Goal: Task Accomplishment & Management: Manage account settings

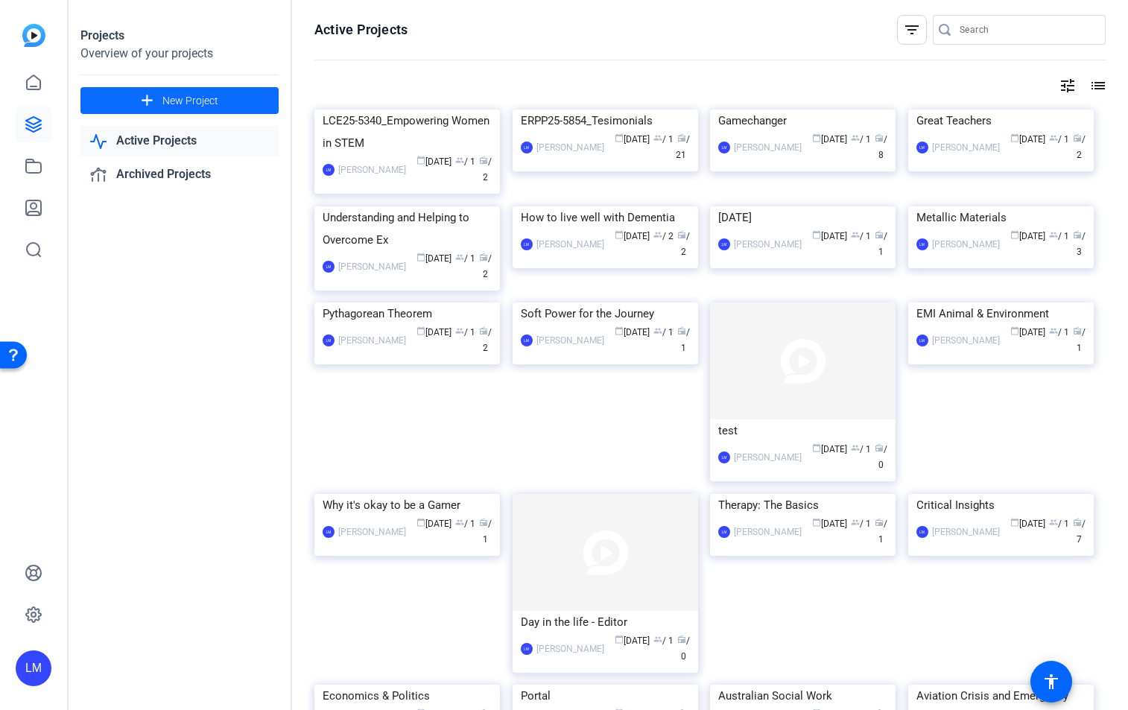
click at [177, 101] on span "New Project" at bounding box center [190, 101] width 56 height 16
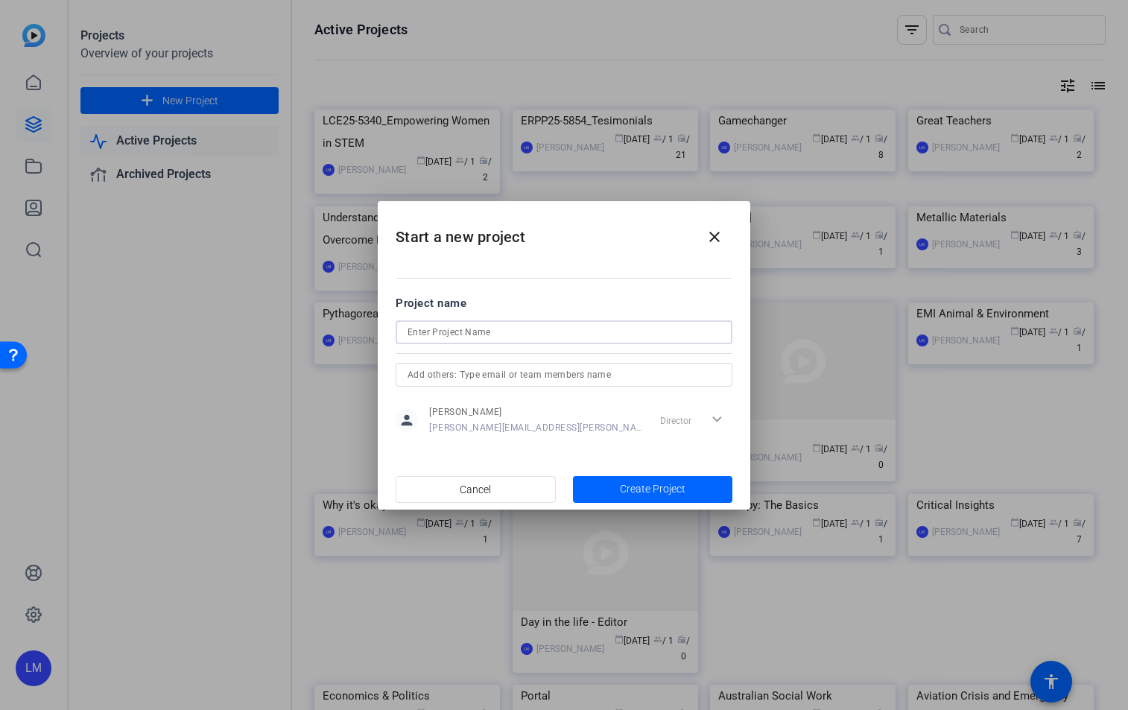
click at [427, 325] on input at bounding box center [563, 332] width 313 height 18
type input "S"
type input "Gulf SLA"
click at [667, 486] on span "Create Project" at bounding box center [653, 489] width 66 height 16
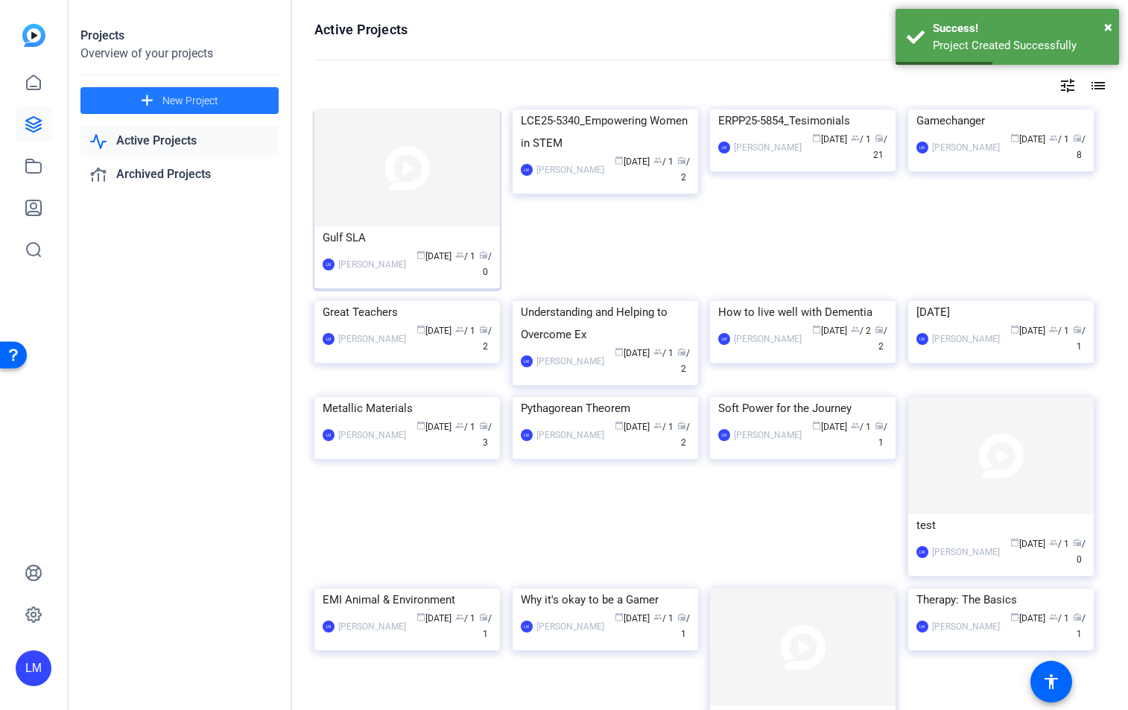
click at [390, 194] on img at bounding box center [406, 167] width 185 height 117
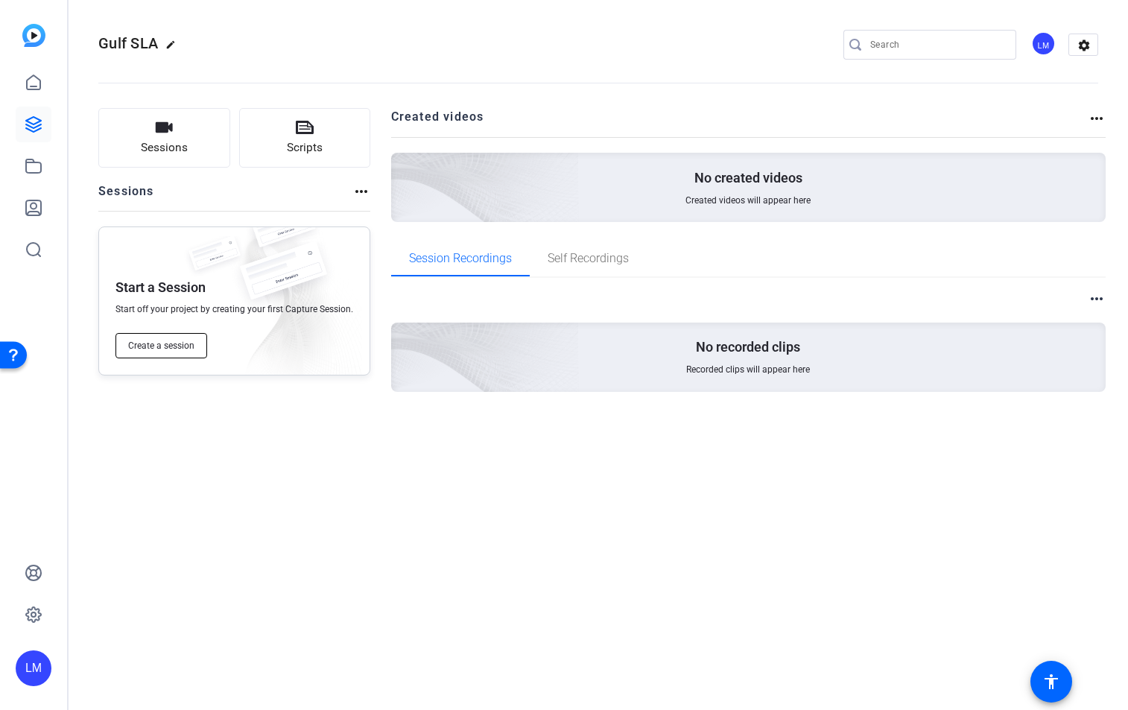
click at [152, 348] on span "Create a session" at bounding box center [161, 346] width 66 height 12
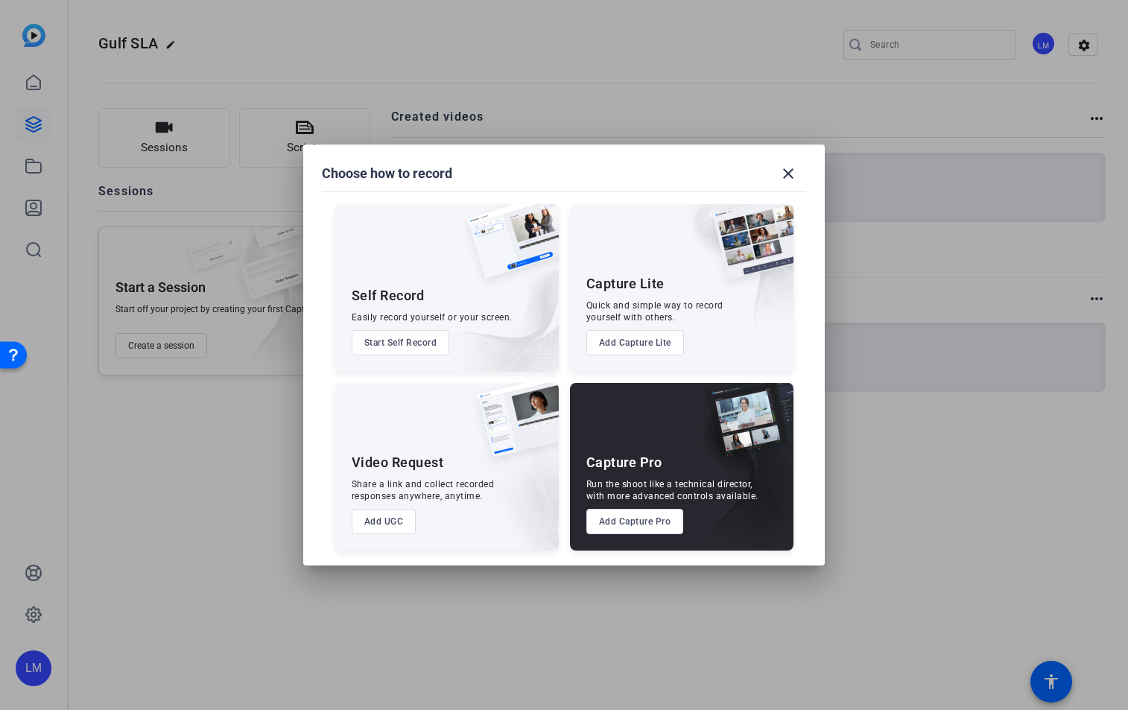
click at [410, 348] on button "Start Self Record" at bounding box center [401, 342] width 98 height 25
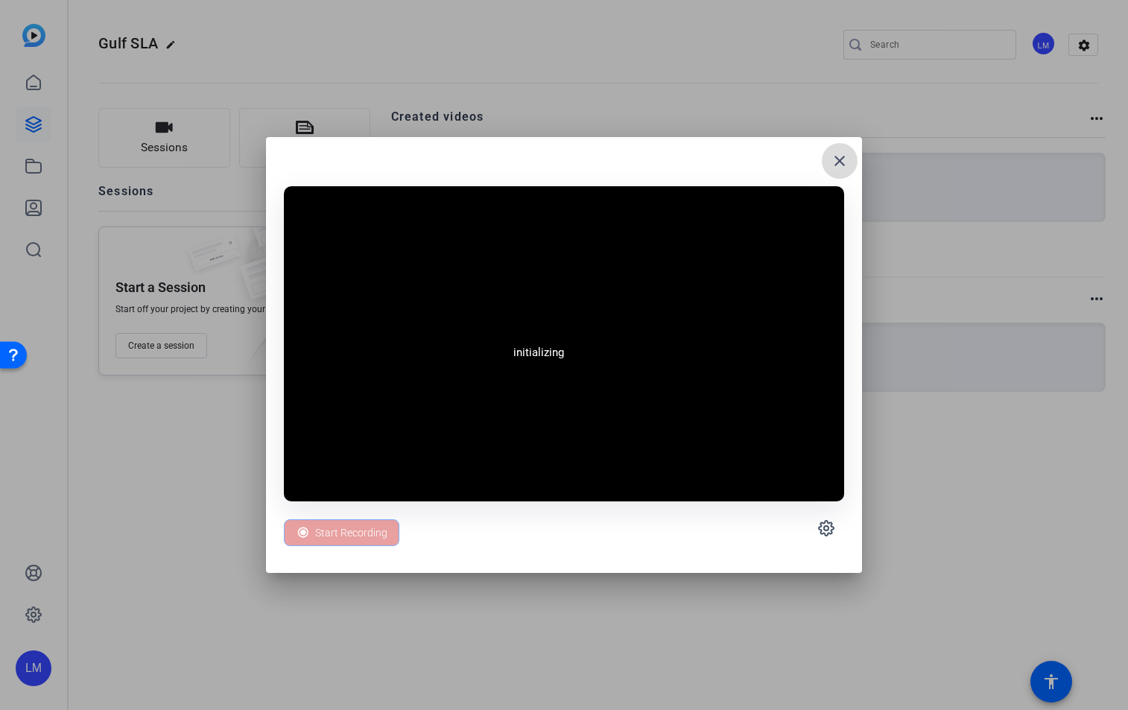
click at [835, 160] on mat-icon "close" at bounding box center [839, 161] width 18 height 18
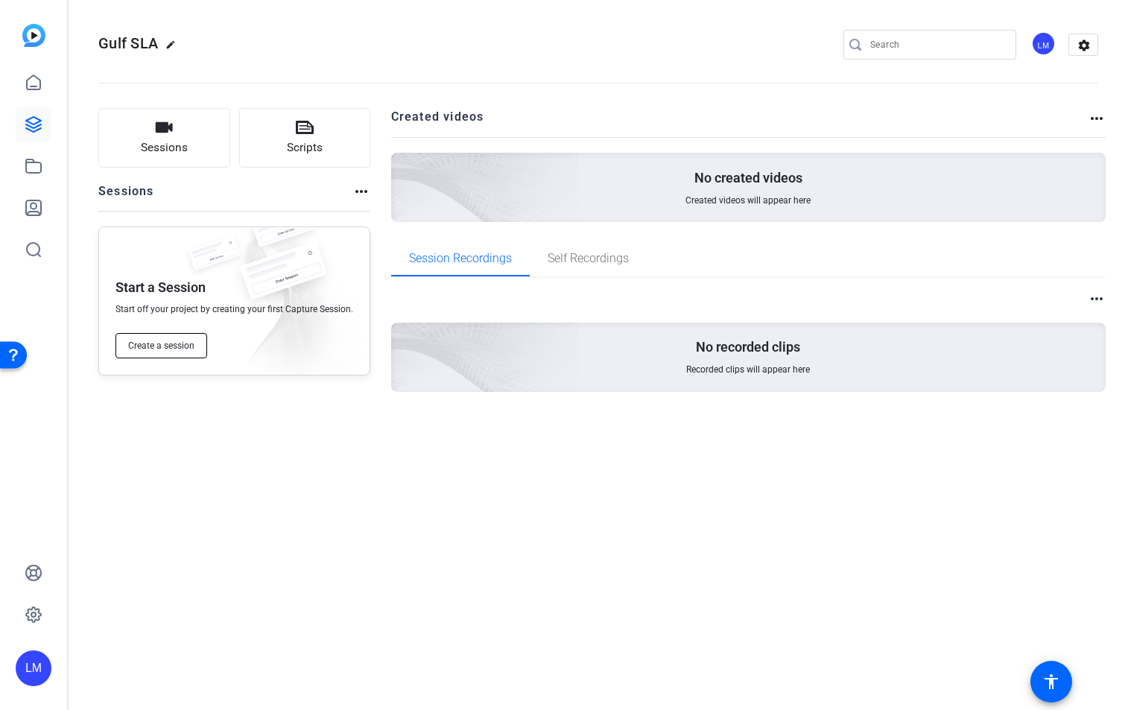
click at [185, 345] on span "Create a session" at bounding box center [161, 346] width 66 height 12
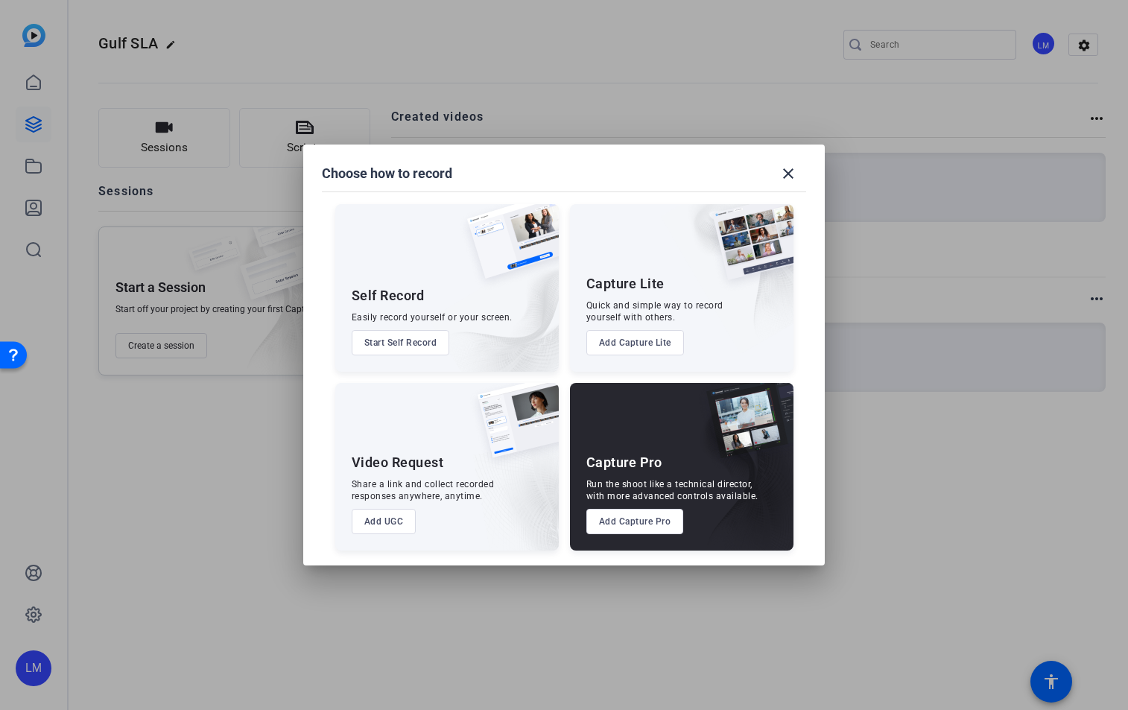
click at [391, 525] on button "Add UGC" at bounding box center [384, 521] width 65 height 25
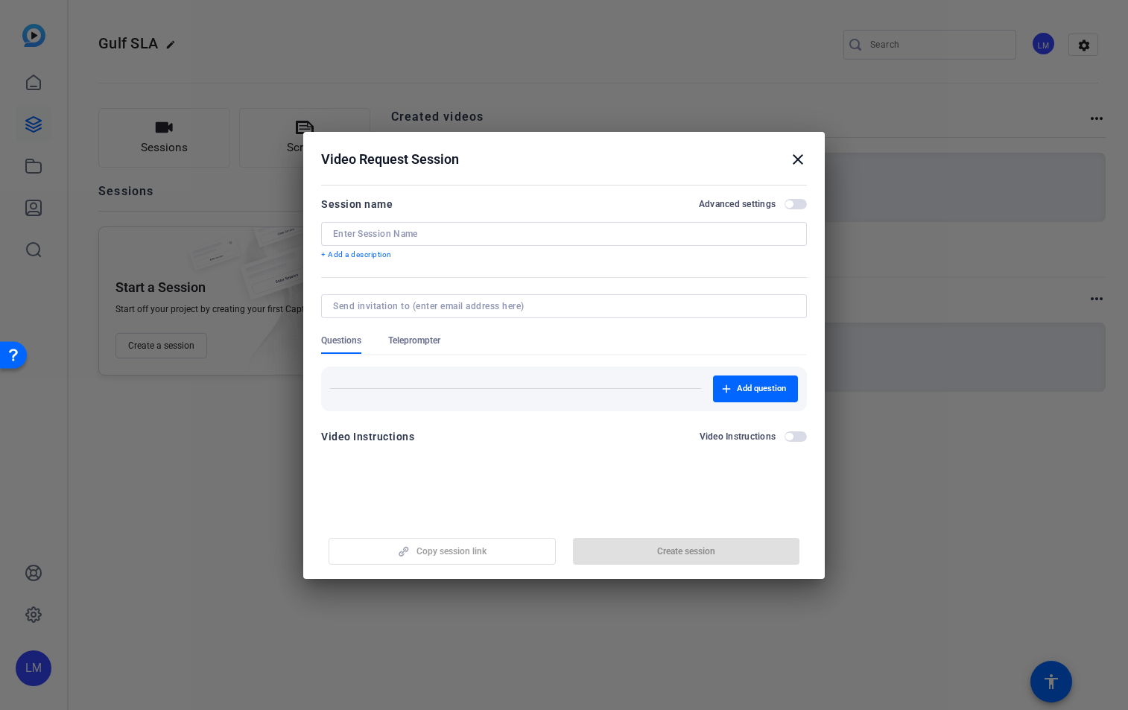
click at [429, 234] on input at bounding box center [564, 234] width 462 height 12
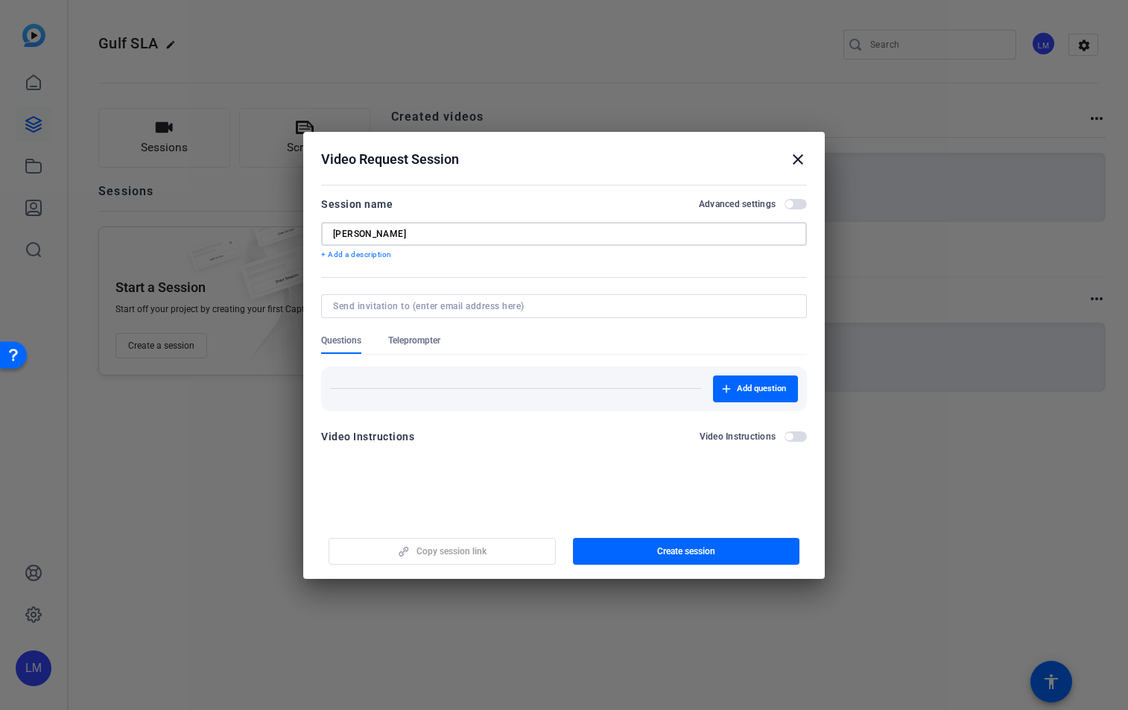
click at [418, 305] on input at bounding box center [561, 306] width 456 height 12
click at [392, 233] on input "[PERSON_NAME]" at bounding box center [564, 234] width 462 height 12
drag, startPoint x: 392, startPoint y: 233, endPoint x: 349, endPoint y: 229, distance: 43.4
click at [349, 229] on input "[PERSON_NAME]" at bounding box center [564, 234] width 462 height 12
type input "[PERSON_NAME]"
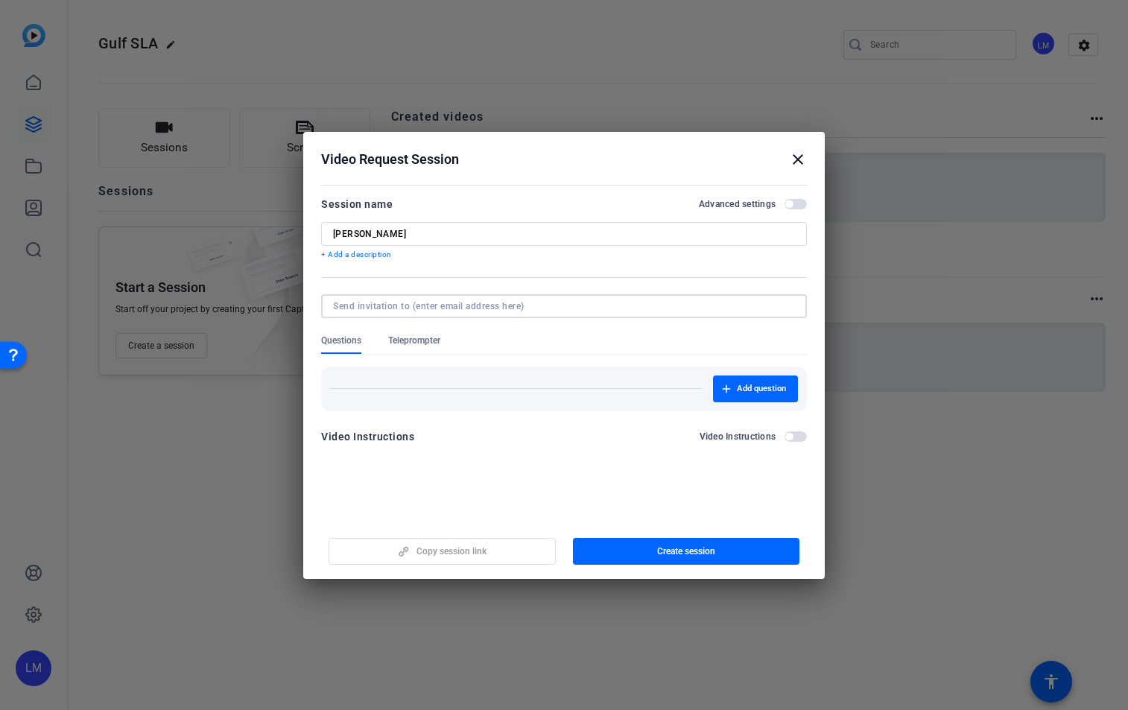
click at [378, 305] on input at bounding box center [561, 306] width 456 height 12
type input "[PERSON_NAME][EMAIL_ADDRESS][PERSON_NAME][DOMAIN_NAME]"
click at [694, 548] on span "Create session" at bounding box center [686, 551] width 58 height 12
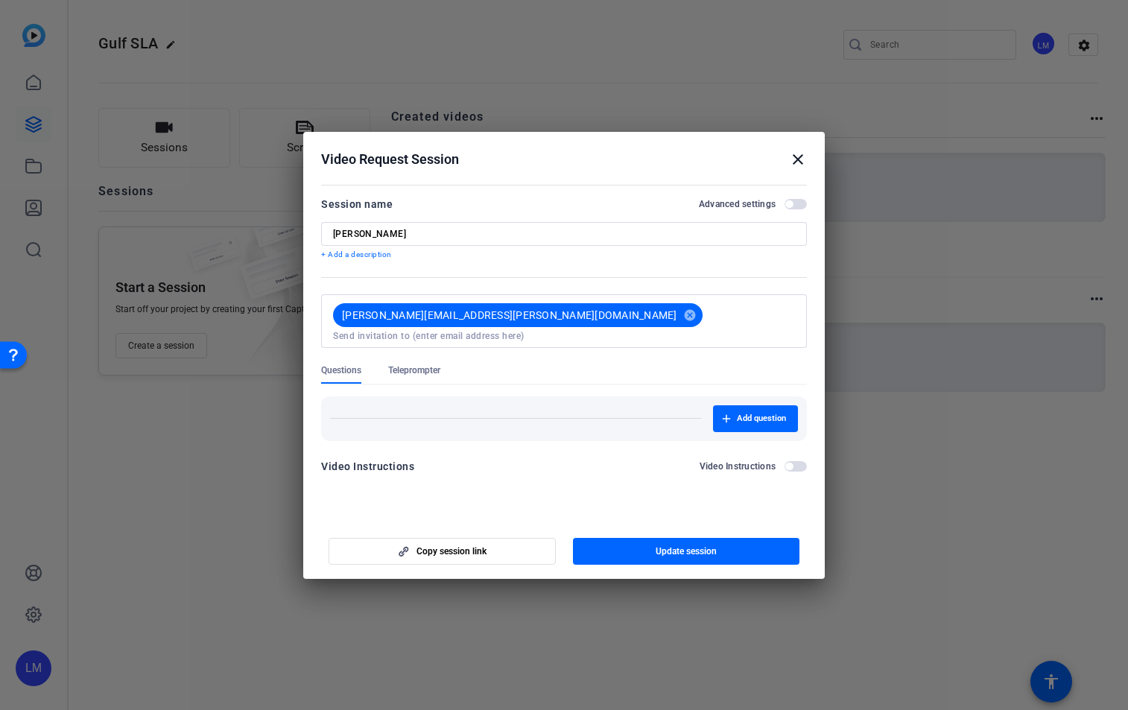
click at [805, 461] on span "button" at bounding box center [795, 466] width 22 height 10
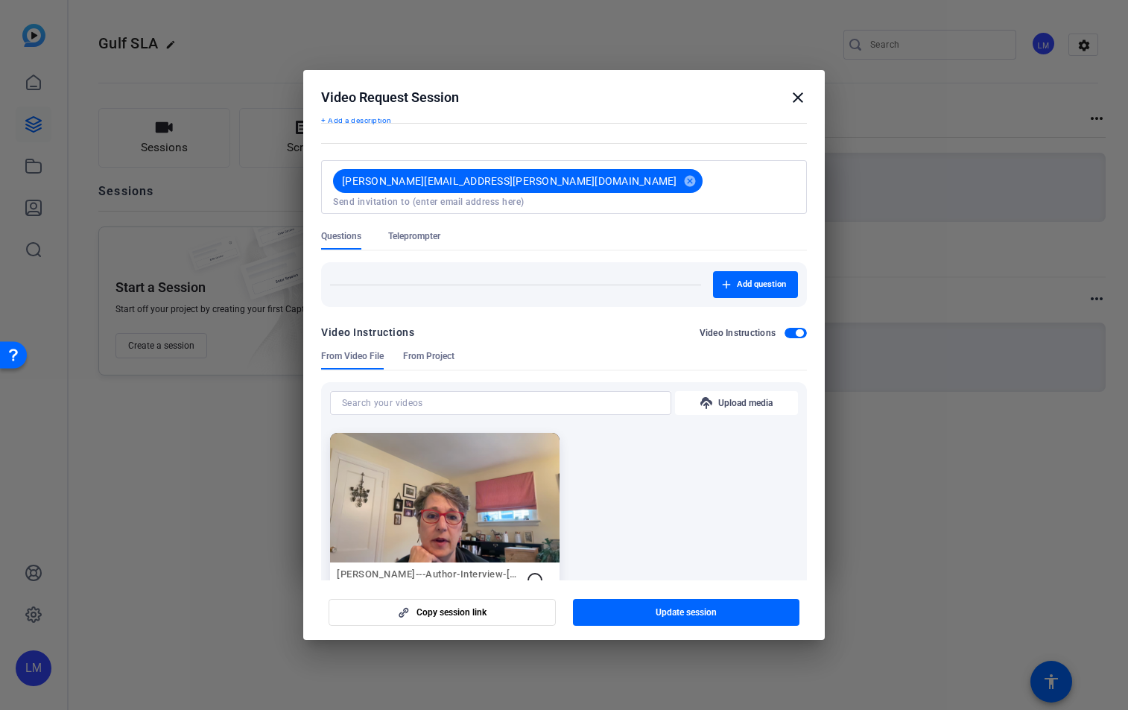
scroll to position [138, 0]
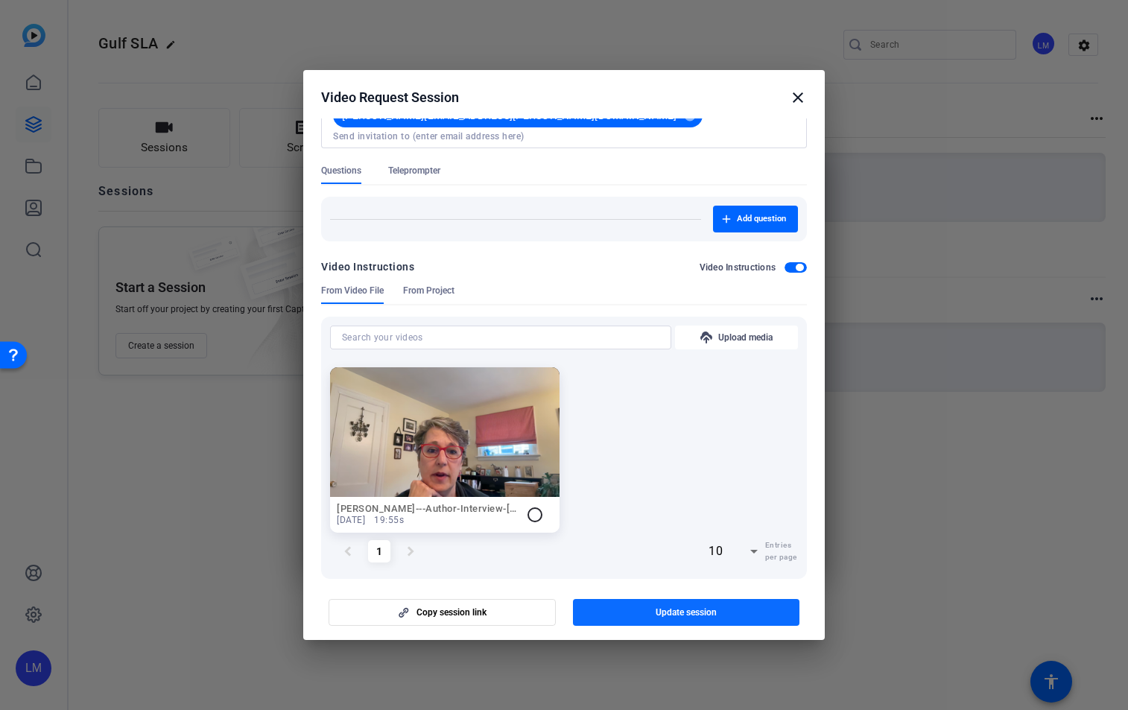
click at [681, 615] on span "Update session" at bounding box center [685, 612] width 61 height 12
click at [798, 98] on mat-icon "close" at bounding box center [798, 98] width 18 height 18
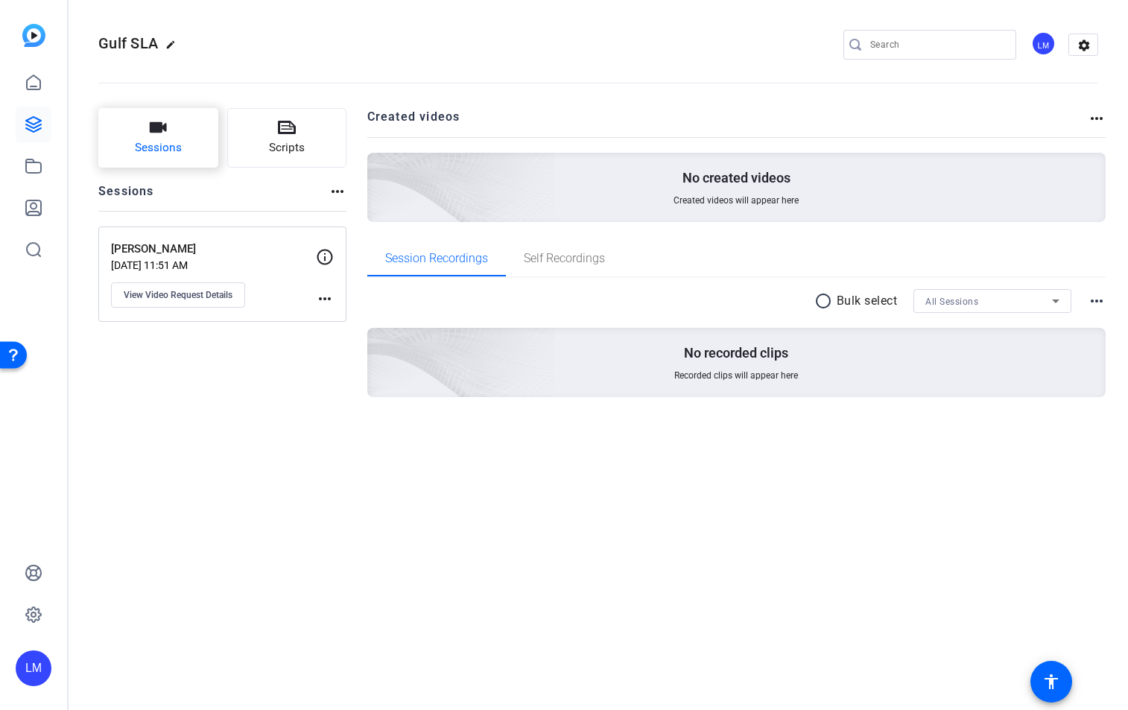
click at [168, 136] on button "Sessions" at bounding box center [158, 138] width 120 height 60
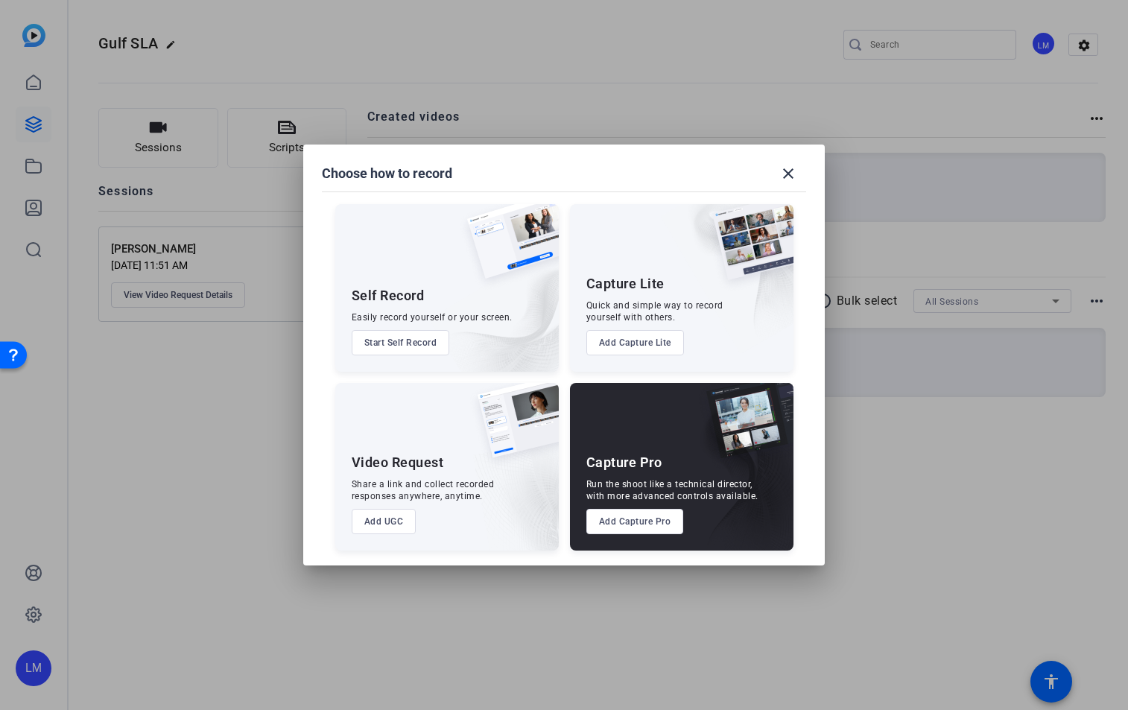
click at [639, 515] on button "Add Capture Pro" at bounding box center [635, 521] width 98 height 25
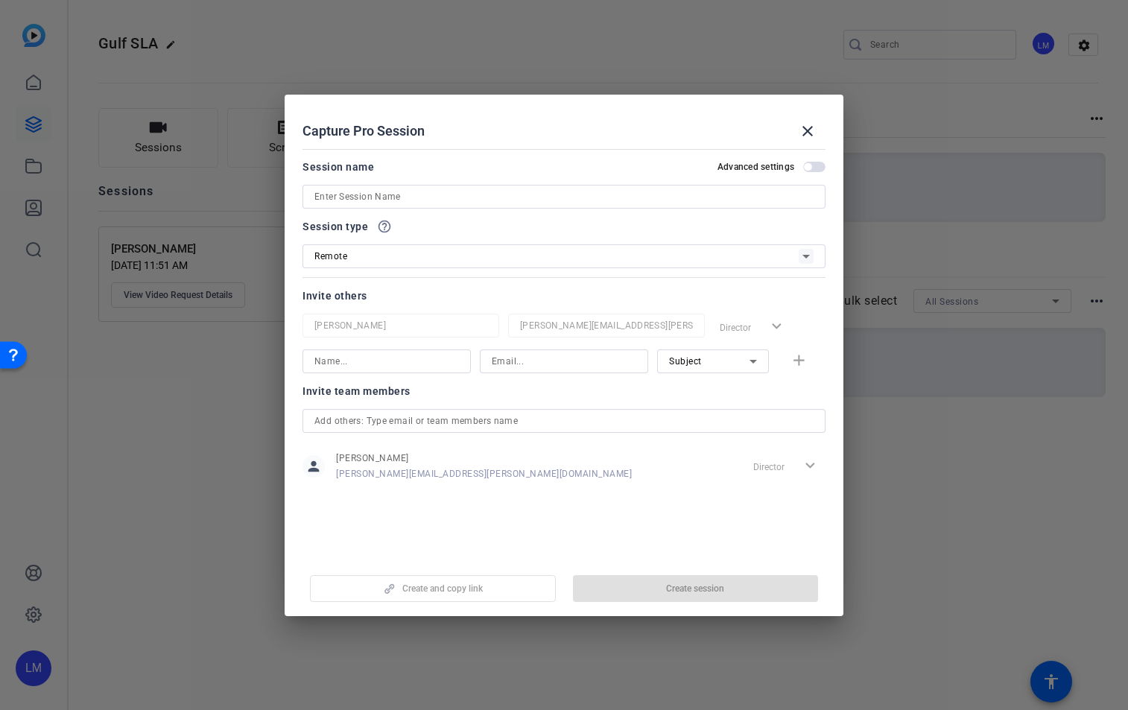
click at [353, 190] on input at bounding box center [563, 197] width 499 height 18
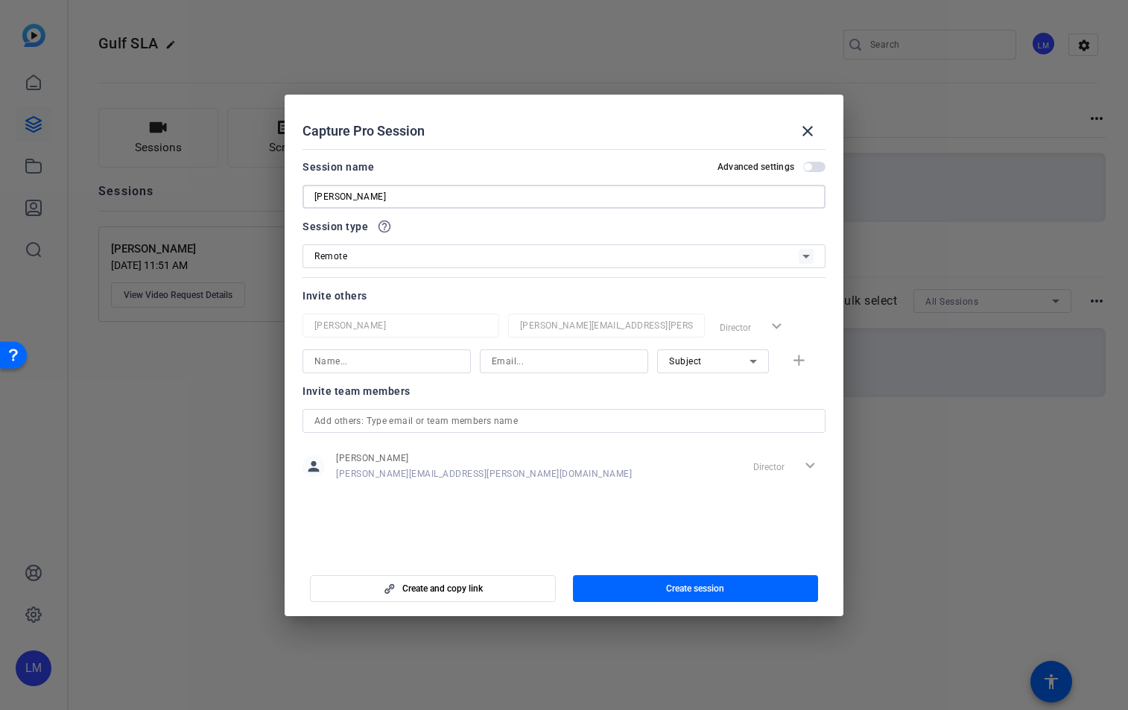
type input "[PERSON_NAME]"
click at [387, 363] on input at bounding box center [386, 361] width 144 height 18
type input "[PERSON_NAME][EMAIL_ADDRESS][PERSON_NAME][DOMAIN_NAME]"
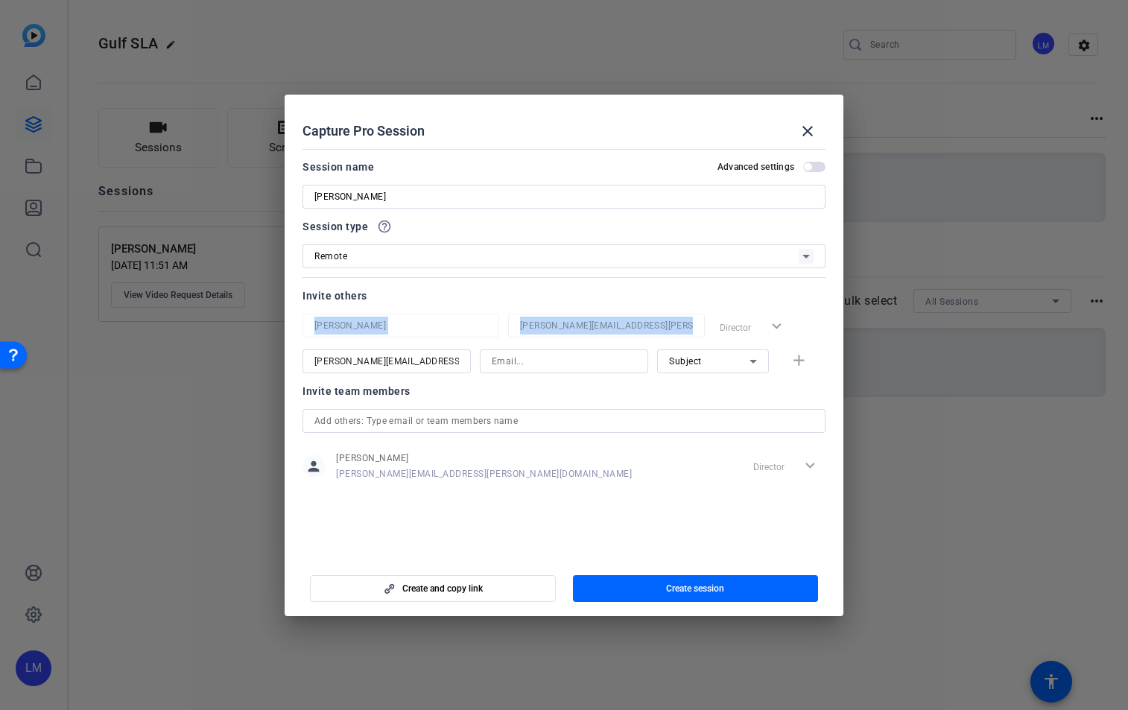
drag, startPoint x: 457, startPoint y: 356, endPoint x: 321, endPoint y: 335, distance: 137.9
click at [321, 335] on div "[PERSON_NAME] [PERSON_NAME][EMAIL_ADDRESS][PERSON_NAME][DOMAIN_NAME] Director e…" at bounding box center [563, 344] width 523 height 60
copy div "Director expand_more"
click at [558, 360] on input at bounding box center [564, 361] width 144 height 18
paste input "[PERSON_NAME][EMAIL_ADDRESS][PERSON_NAME][DOMAIN_NAME] [PERSON_NAME][EMAIL_ADDR…"
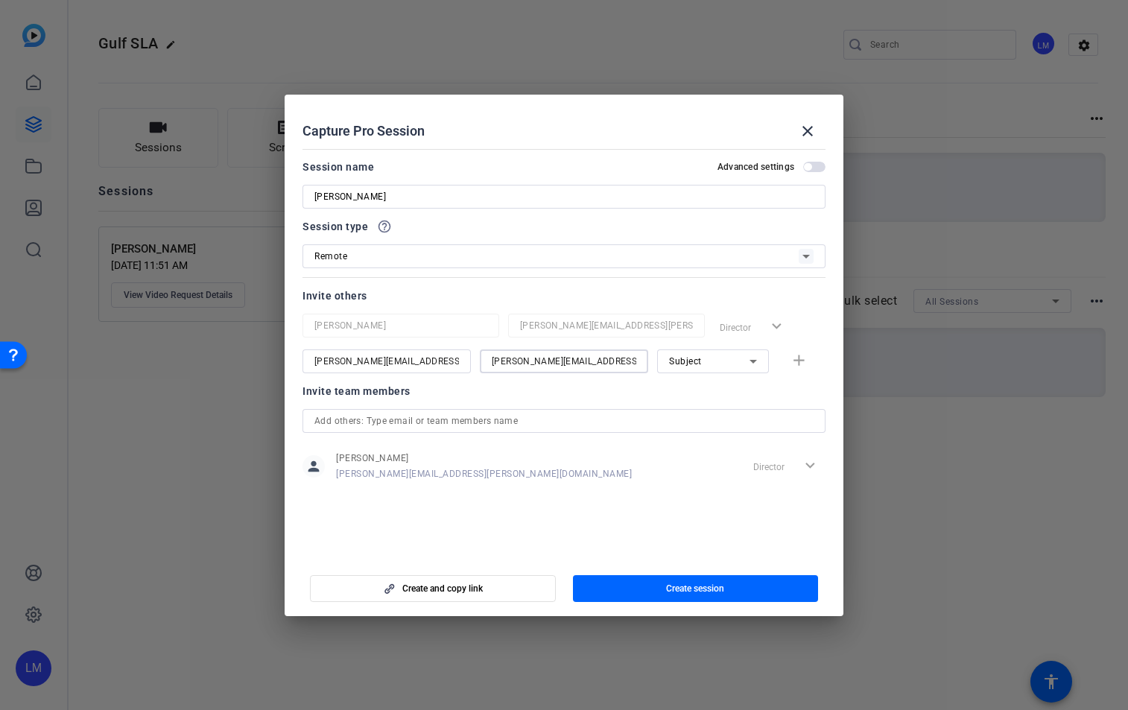
scroll to position [0, 147]
type input "[PERSON_NAME][EMAIL_ADDRESS][PERSON_NAME][DOMAIN_NAME] [PERSON_NAME][EMAIL_ADDR…"
click at [456, 355] on input "[PERSON_NAME][EMAIL_ADDRESS][PERSON_NAME][DOMAIN_NAME]" at bounding box center [386, 361] width 144 height 18
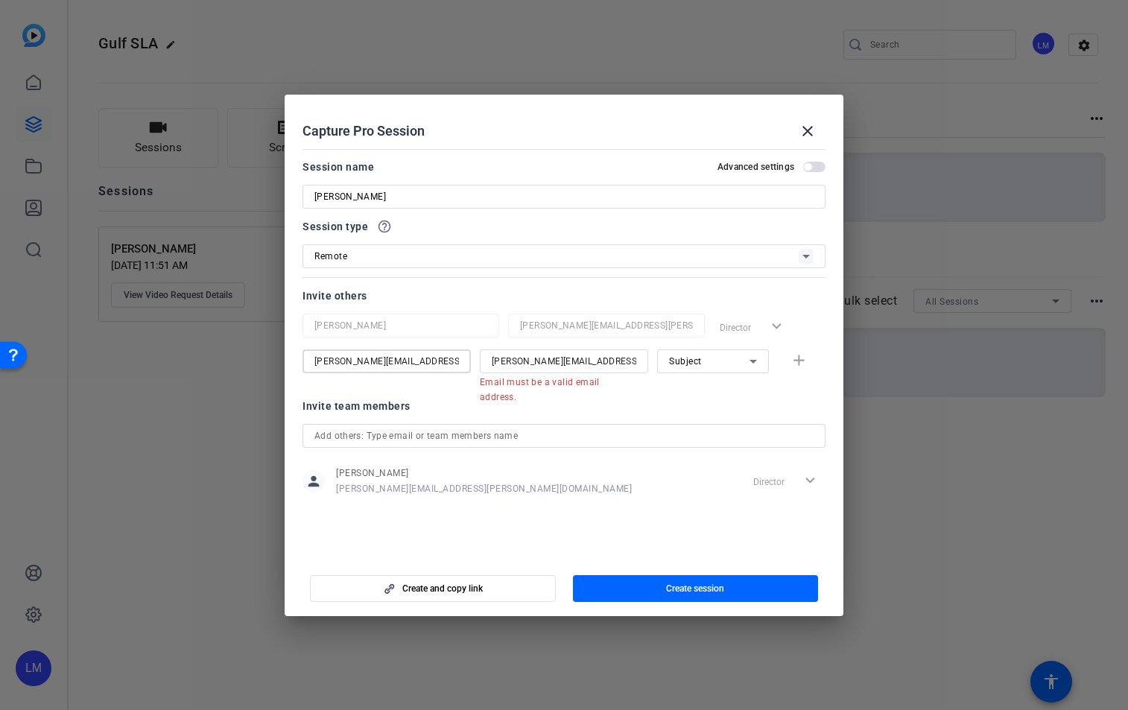
click at [379, 362] on input "[PERSON_NAME][EMAIL_ADDRESS][PERSON_NAME][DOMAIN_NAME]" at bounding box center [386, 361] width 144 height 18
drag, startPoint x: 380, startPoint y: 361, endPoint x: 484, endPoint y: 363, distance: 104.3
click at [484, 363] on div "[PERSON_NAME][EMAIL_ADDRESS][PERSON_NAME][DOMAIN_NAME] [PERSON_NAME][EMAIL_ADDR…" at bounding box center [563, 368] width 523 height 39
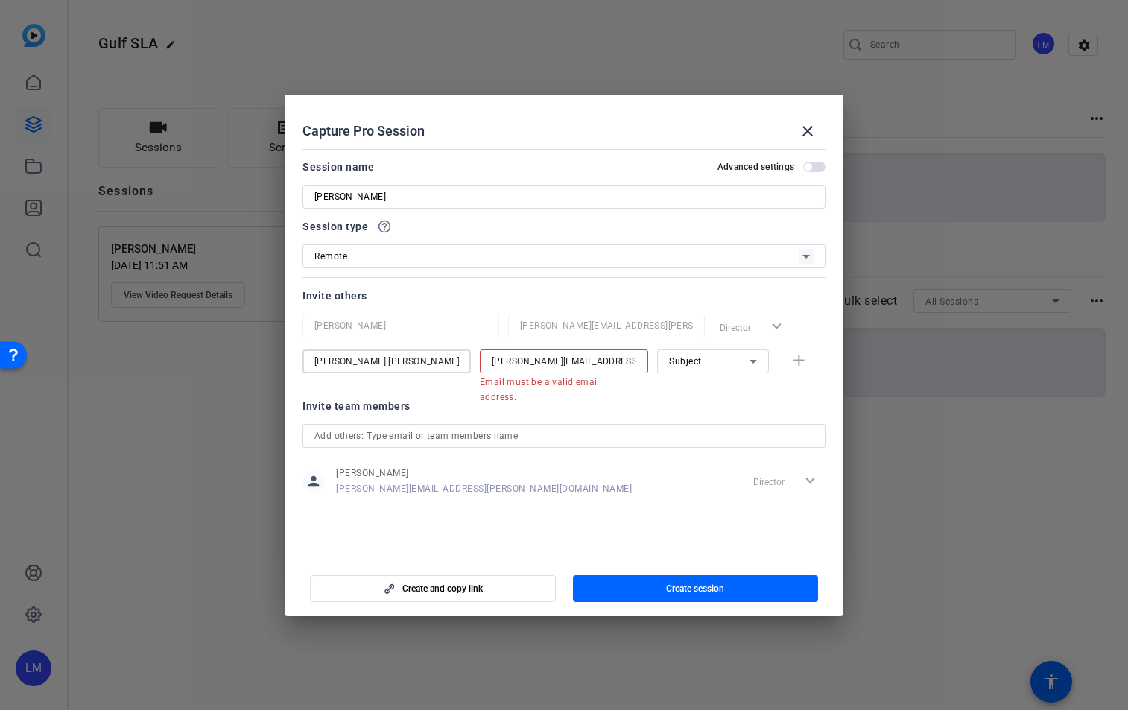
type input "[PERSON_NAME].[PERSON_NAME]"
click at [623, 360] on input "[PERSON_NAME][EMAIL_ADDRESS][PERSON_NAME][DOMAIN_NAME] [PERSON_NAME][EMAIL_ADDR…" at bounding box center [564, 361] width 144 height 18
drag, startPoint x: 618, startPoint y: 358, endPoint x: 458, endPoint y: 353, distance: 160.2
click at [458, 353] on div "[PERSON_NAME].adel [EMAIL_ADDRESS][PERSON_NAME][DOMAIN_NAME] [PERSON_NAME][EMAI…" at bounding box center [563, 368] width 523 height 39
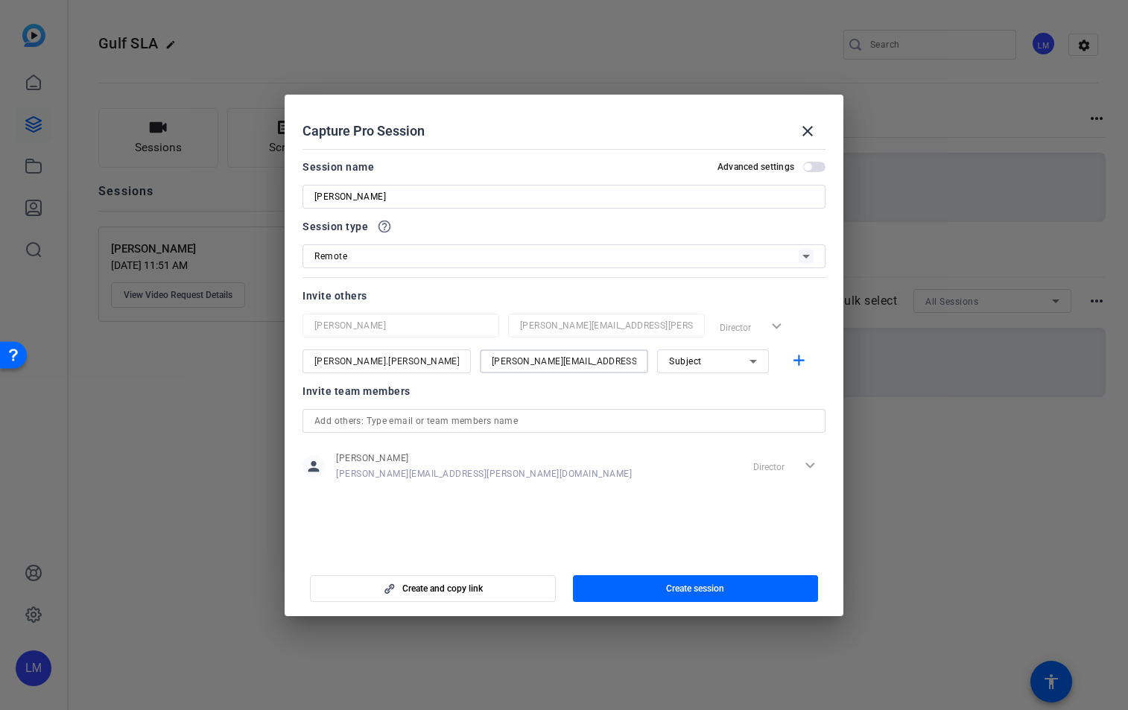
type input "[PERSON_NAME][EMAIL_ADDRESS][PERSON_NAME][DOMAIN_NAME]"
click at [393, 366] on input "[PERSON_NAME].[PERSON_NAME]" at bounding box center [386, 361] width 144 height 18
type input "[PERSON_NAME]"
click at [734, 586] on span "button" at bounding box center [696, 589] width 246 height 36
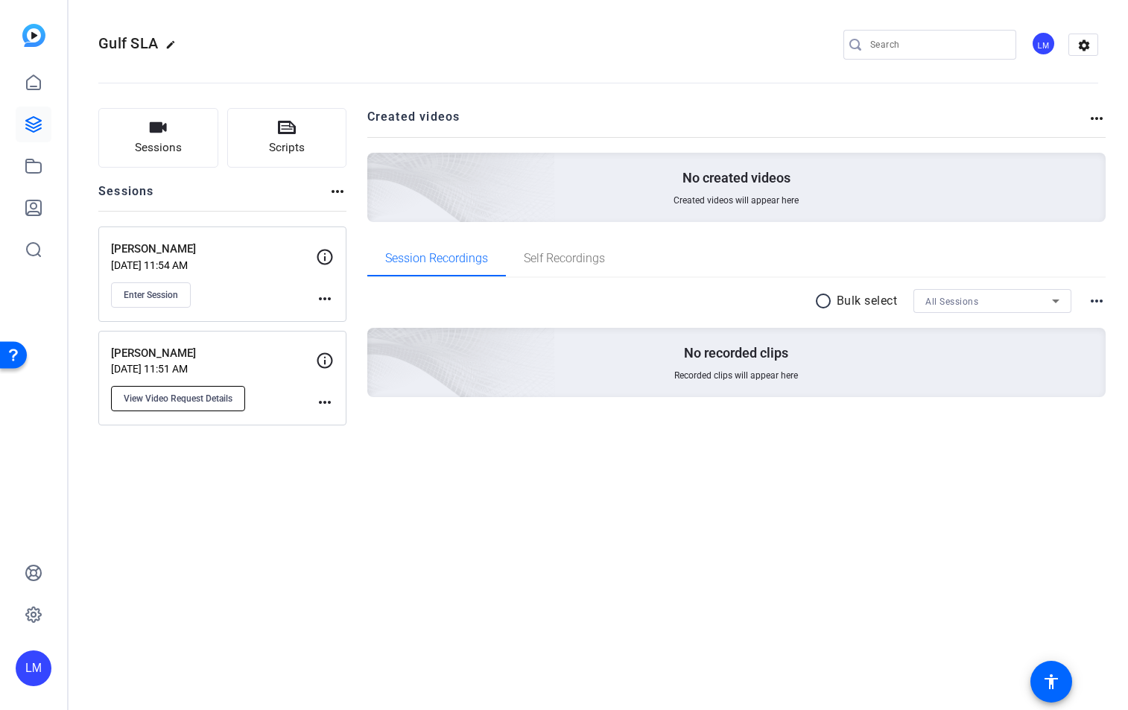
click at [226, 401] on span "View Video Request Details" at bounding box center [178, 399] width 109 height 12
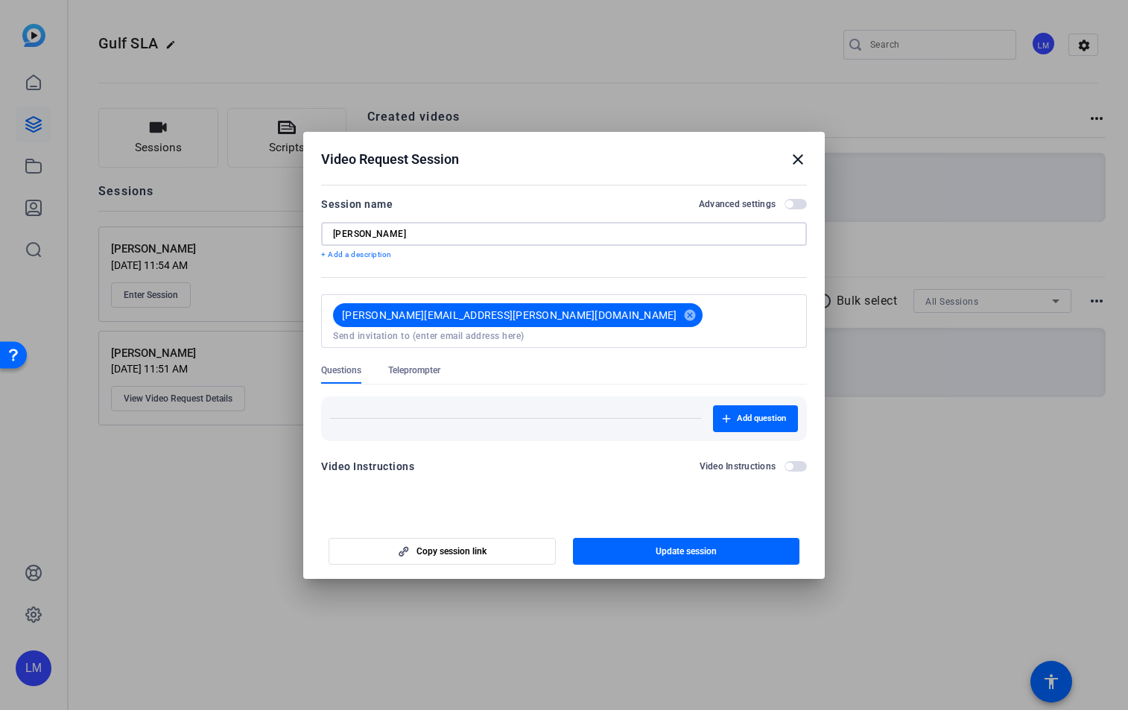
click at [406, 237] on input "[PERSON_NAME]" at bounding box center [564, 234] width 462 height 12
drag, startPoint x: 405, startPoint y: 235, endPoint x: 312, endPoint y: 223, distance: 93.8
click at [312, 223] on mat-dialog-content "Session name Advanced settings [PERSON_NAME] + Add a description [PERSON_NAME][…" at bounding box center [563, 340] width 521 height 320
type input "Ad Hoc"
click at [716, 555] on span "button" at bounding box center [686, 551] width 227 height 36
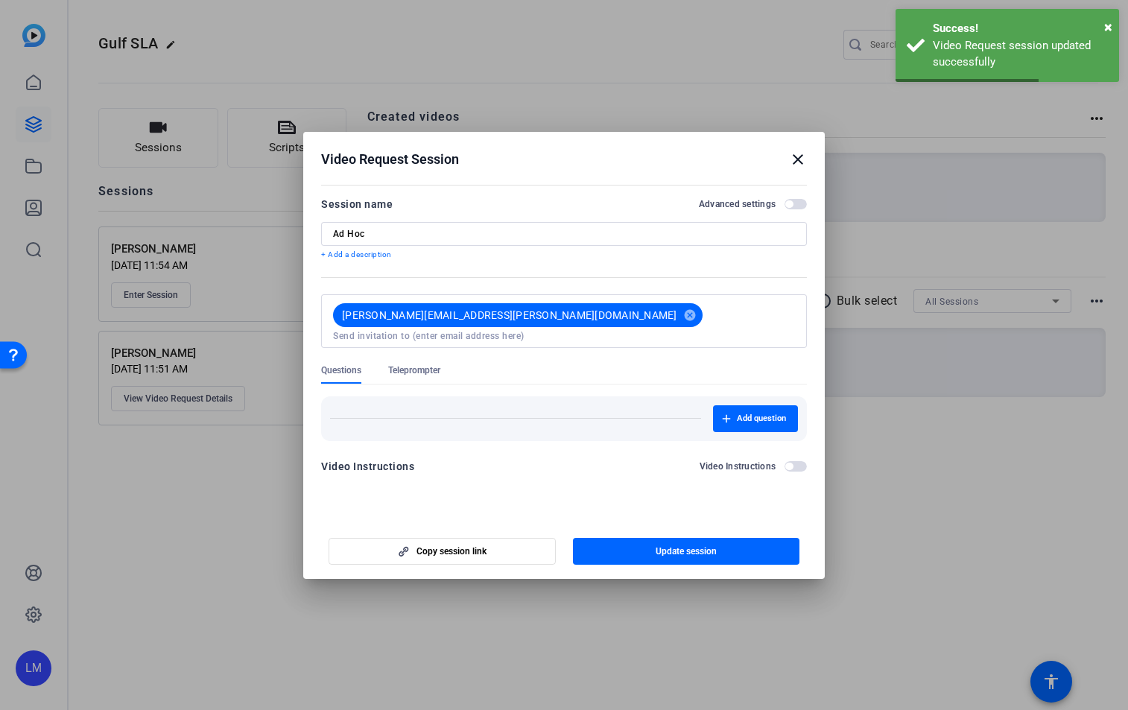
click at [797, 156] on mat-icon "close" at bounding box center [798, 159] width 18 height 18
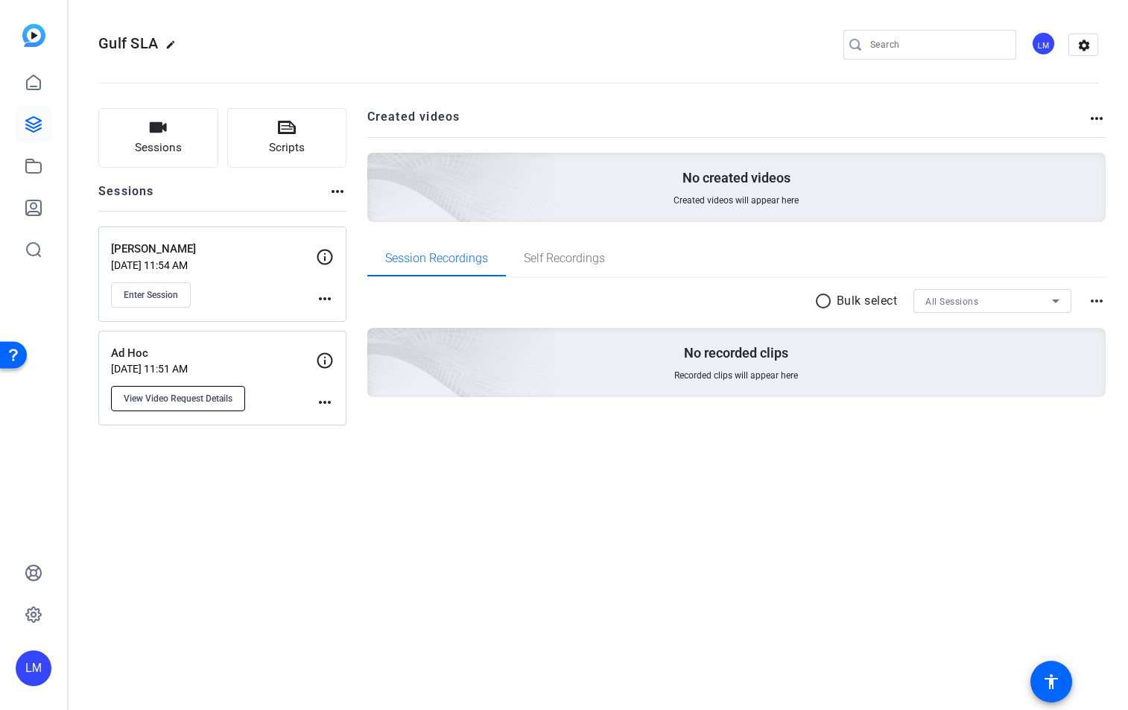
click at [224, 399] on span "View Video Request Details" at bounding box center [178, 399] width 109 height 12
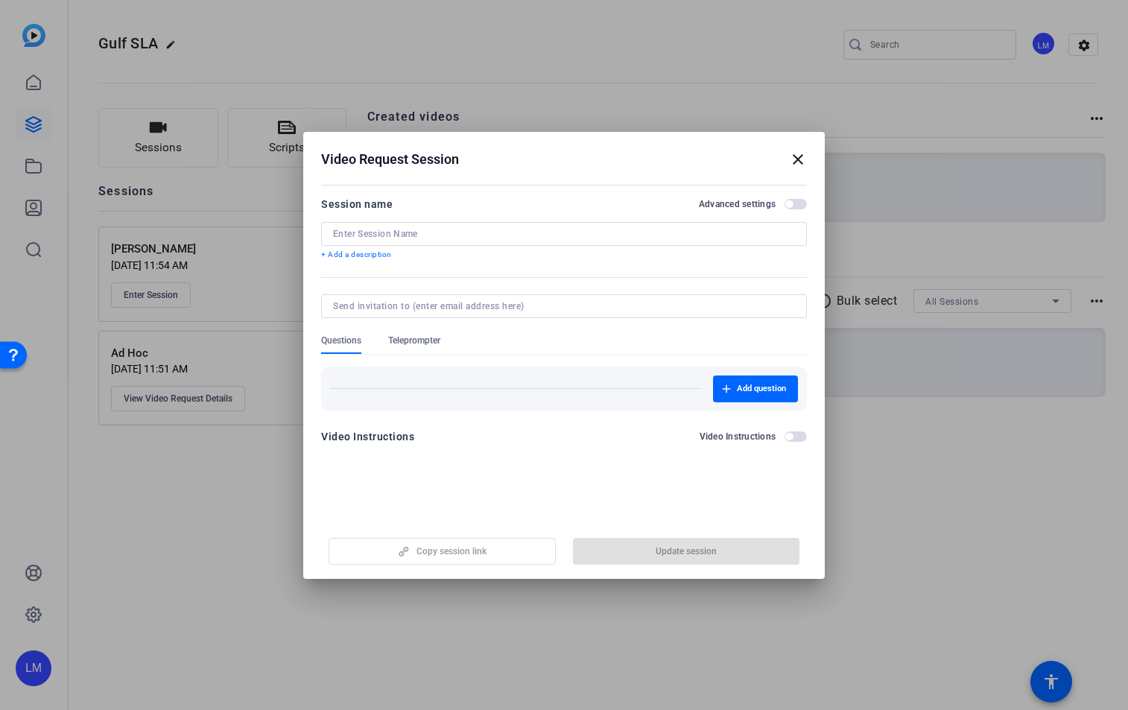
type input "Ad Hoc"
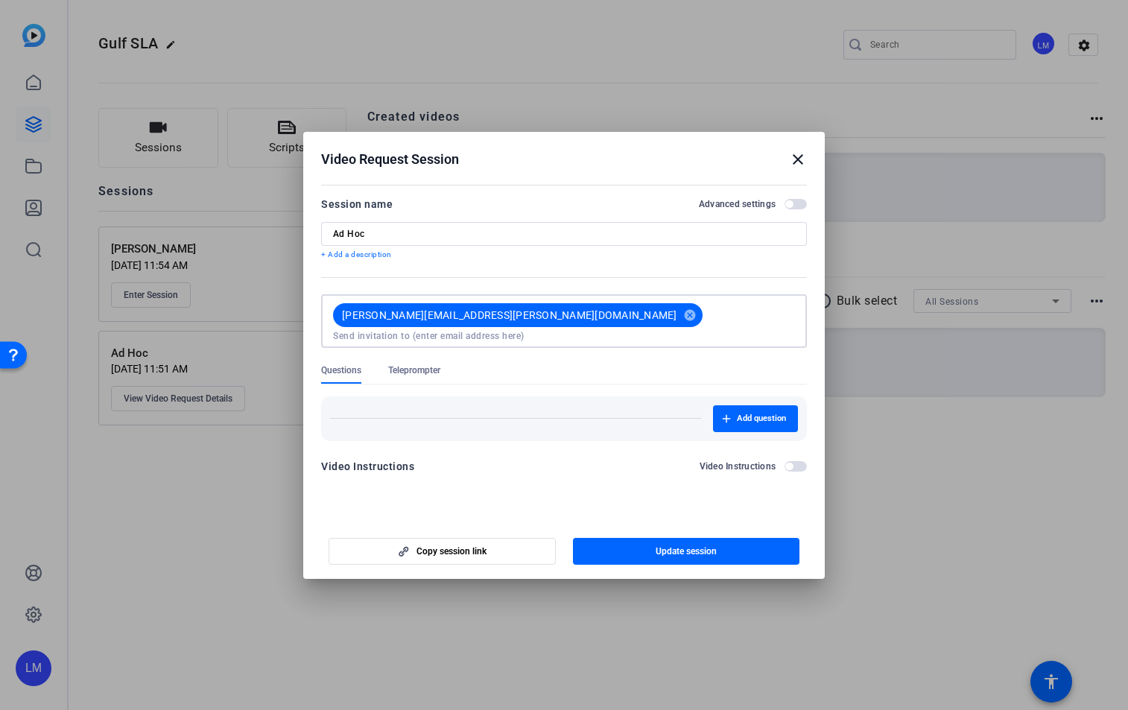
click at [606, 330] on input at bounding box center [564, 336] width 462 height 12
type input "[PERSON_NAME][EMAIL_ADDRESS][PERSON_NAME][DOMAIN_NAME]"
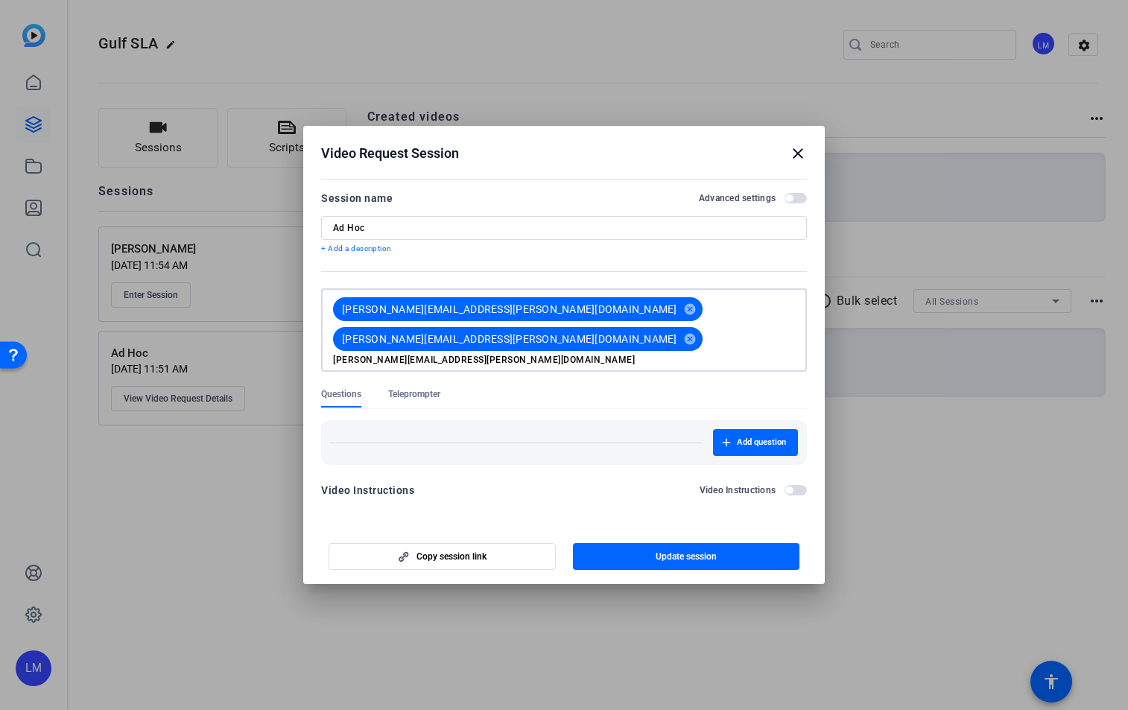
type input "[PERSON_NAME][EMAIL_ADDRESS][PERSON_NAME][DOMAIN_NAME]"
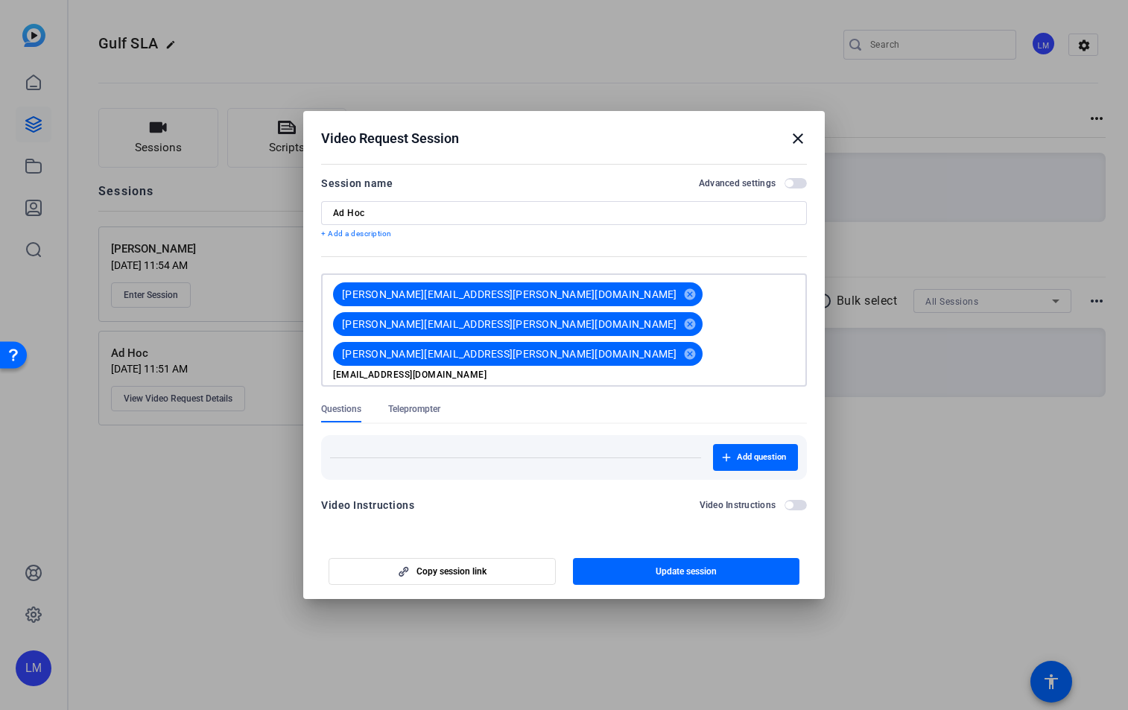
type input "[EMAIL_ADDRESS][DOMAIN_NAME]"
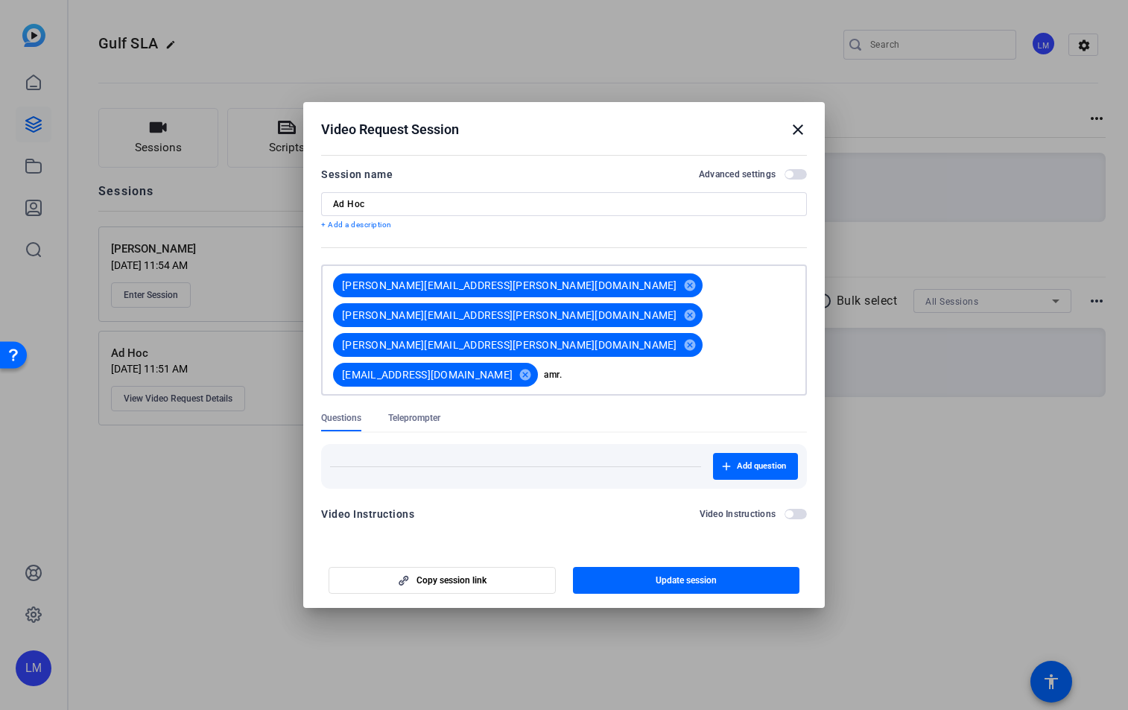
type input "amr."
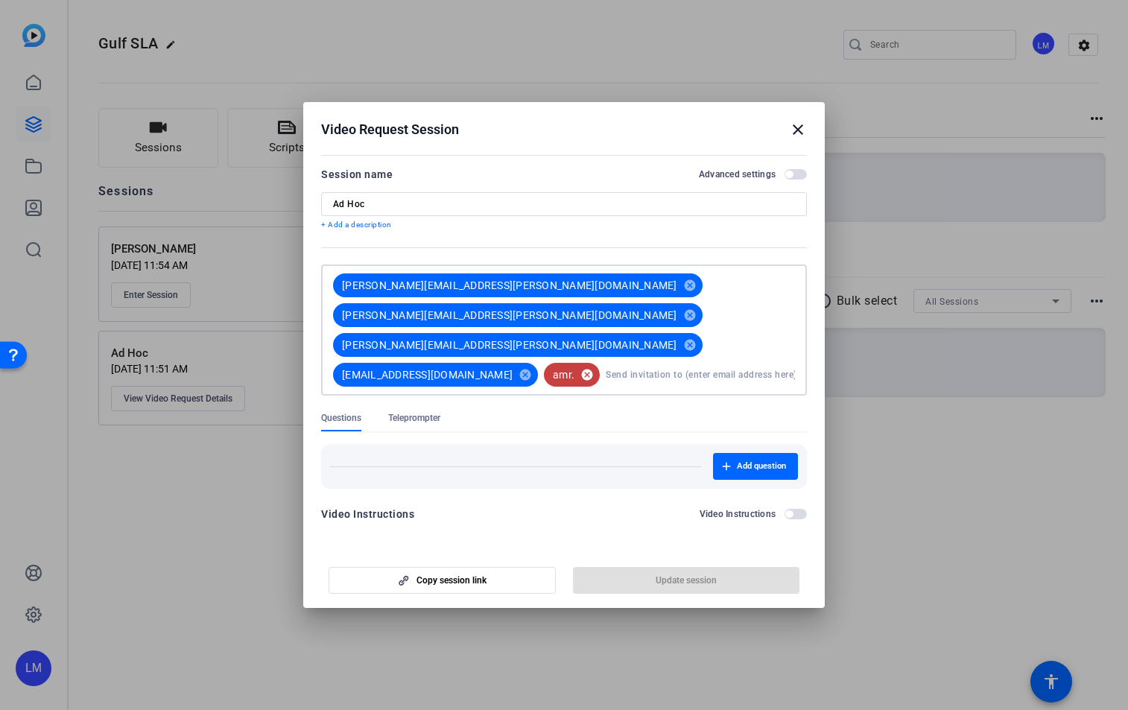
click at [600, 368] on mat-icon "cancel" at bounding box center [586, 374] width 25 height 13
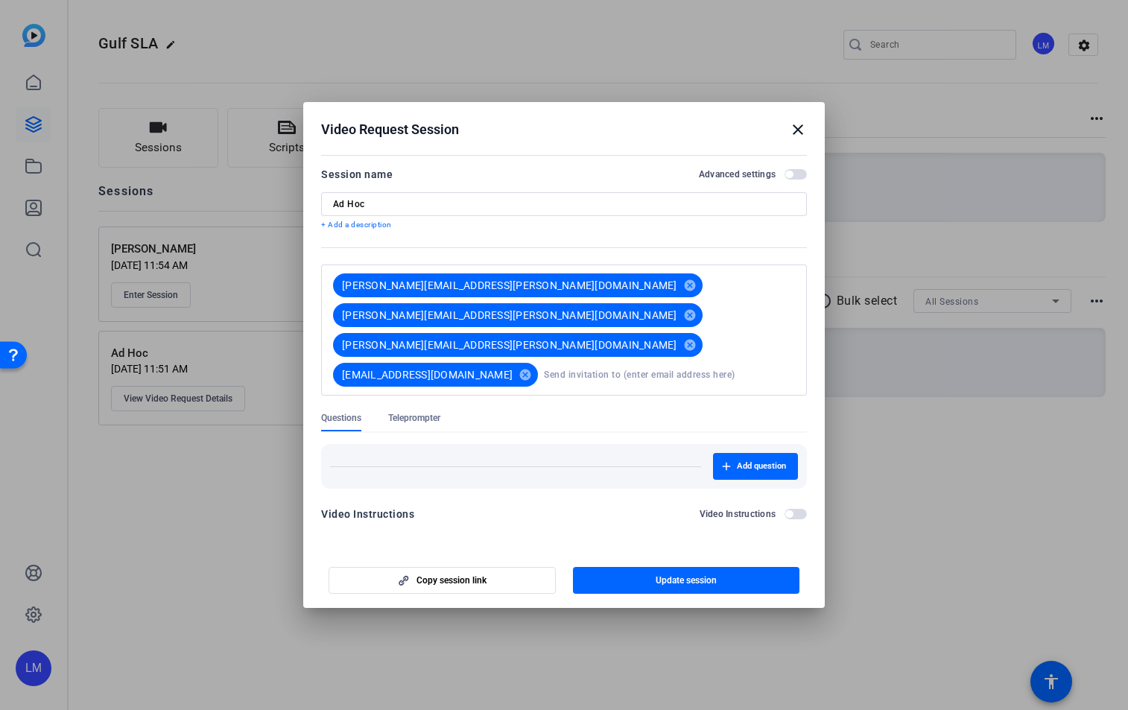
click at [756, 338] on div "[PERSON_NAME][EMAIL_ADDRESS][PERSON_NAME][DOMAIN_NAME] [PERSON_NAME] [PERSON_NA…" at bounding box center [561, 329] width 468 height 119
click at [734, 340] on div "[PERSON_NAME][EMAIL_ADDRESS][PERSON_NAME][DOMAIN_NAME] [PERSON_NAME] [PERSON_NA…" at bounding box center [561, 329] width 468 height 119
click at [544, 362] on input at bounding box center [669, 375] width 251 height 30
click at [737, 344] on div "[PERSON_NAME][EMAIL_ADDRESS][PERSON_NAME][DOMAIN_NAME] [PERSON_NAME] [PERSON_NA…" at bounding box center [561, 329] width 468 height 119
click at [684, 574] on span "Update session" at bounding box center [685, 580] width 61 height 12
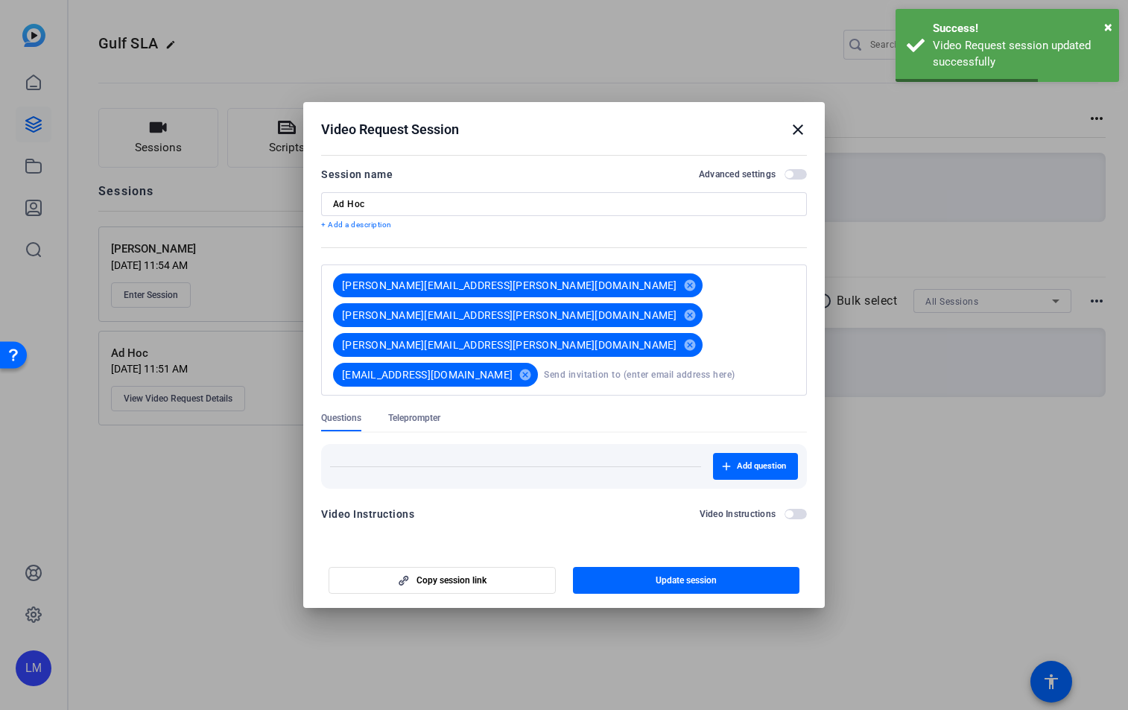
click at [742, 340] on div "[PERSON_NAME][EMAIL_ADDRESS][PERSON_NAME][DOMAIN_NAME] [PERSON_NAME] [PERSON_NA…" at bounding box center [561, 329] width 468 height 119
click at [544, 360] on input at bounding box center [669, 375] width 251 height 30
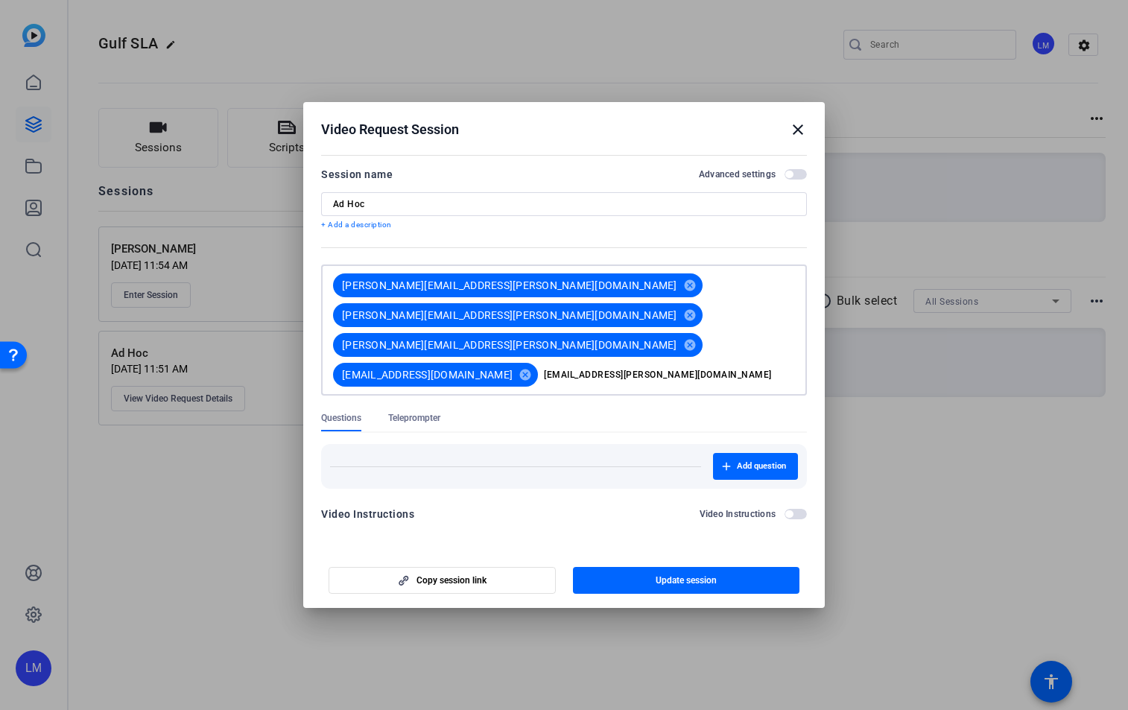
type input "[EMAIL_ADDRESS][PERSON_NAME][DOMAIN_NAME]"
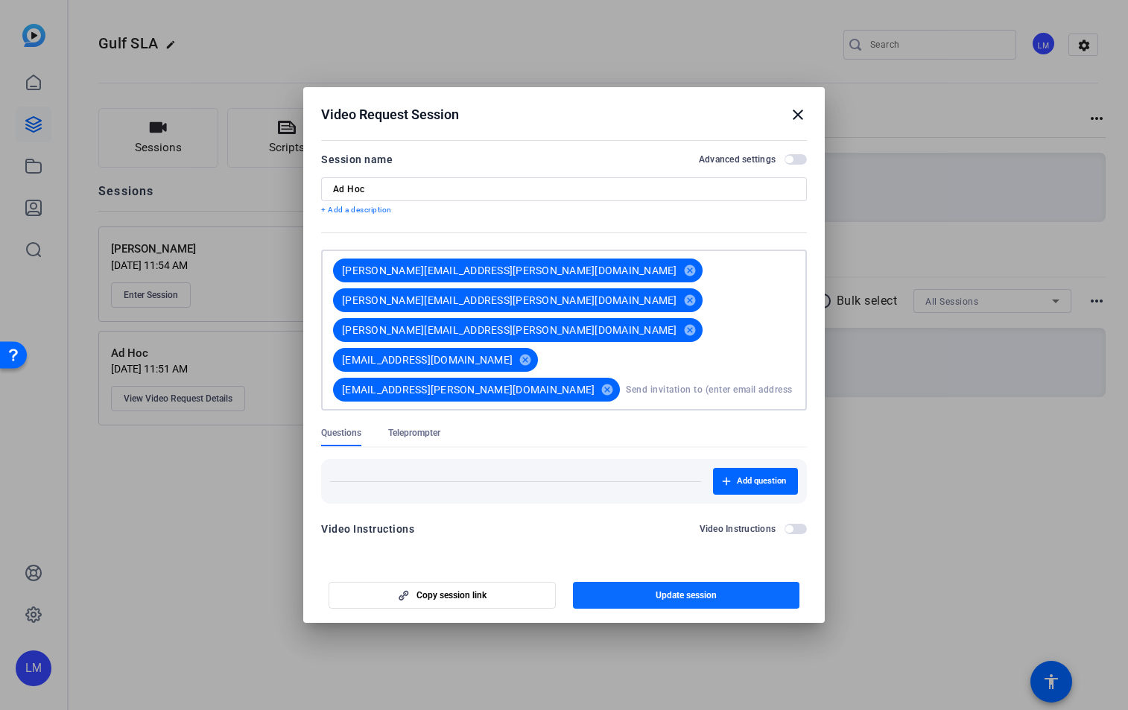
click at [713, 589] on span "Update session" at bounding box center [685, 595] width 61 height 12
click at [799, 124] on mat-icon "close" at bounding box center [798, 115] width 18 height 18
